Goal: Task Accomplishment & Management: Manage account settings

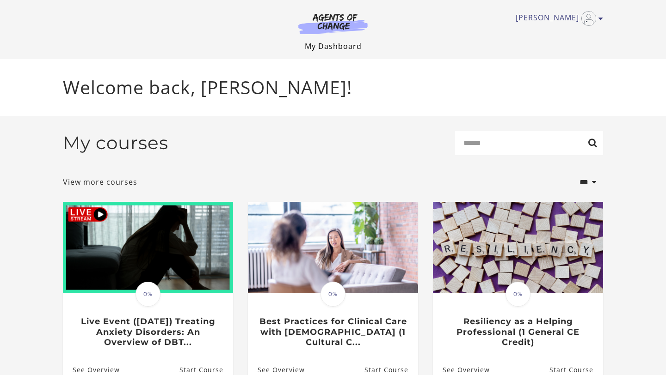
click at [326, 47] on link "My Dashboard" at bounding box center [333, 46] width 57 height 10
click at [601, 18] on icon "Toggle menu" at bounding box center [600, 18] width 5 height 7
click at [538, 39] on link "My Account" at bounding box center [564, 34] width 81 height 16
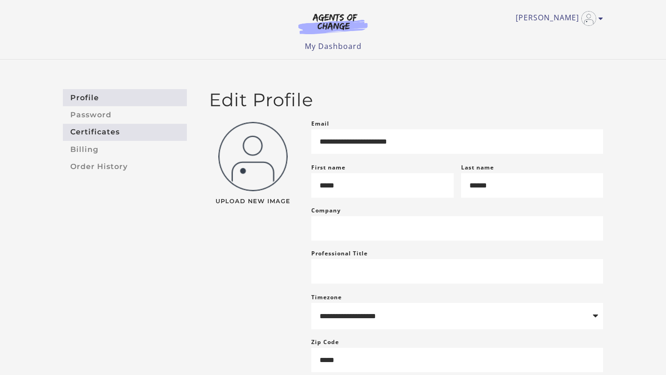
click at [101, 135] on link "Certificates" at bounding box center [125, 132] width 124 height 17
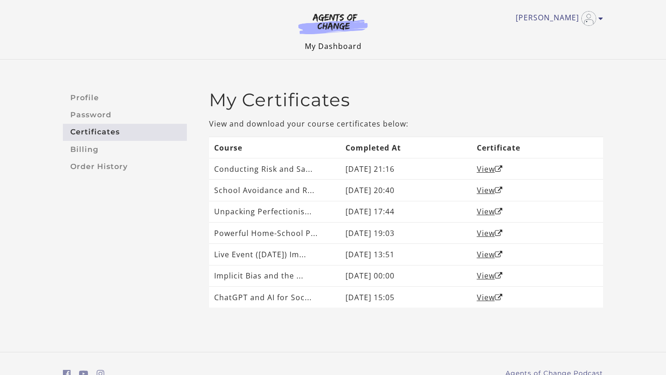
click at [319, 49] on link "My Dashboard" at bounding box center [333, 46] width 57 height 10
